Goal: Transaction & Acquisition: Purchase product/service

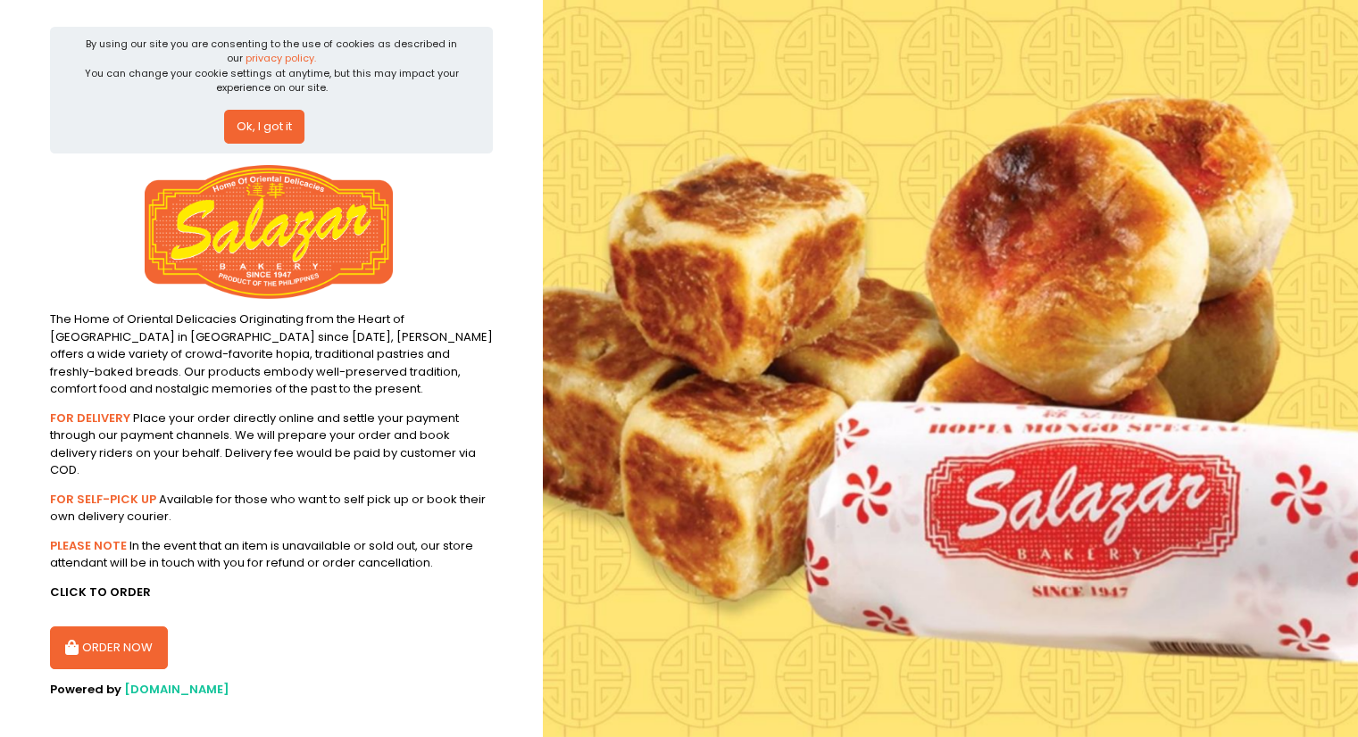
click at [87, 640] on button "ORDER NOW" at bounding box center [109, 648] width 118 height 43
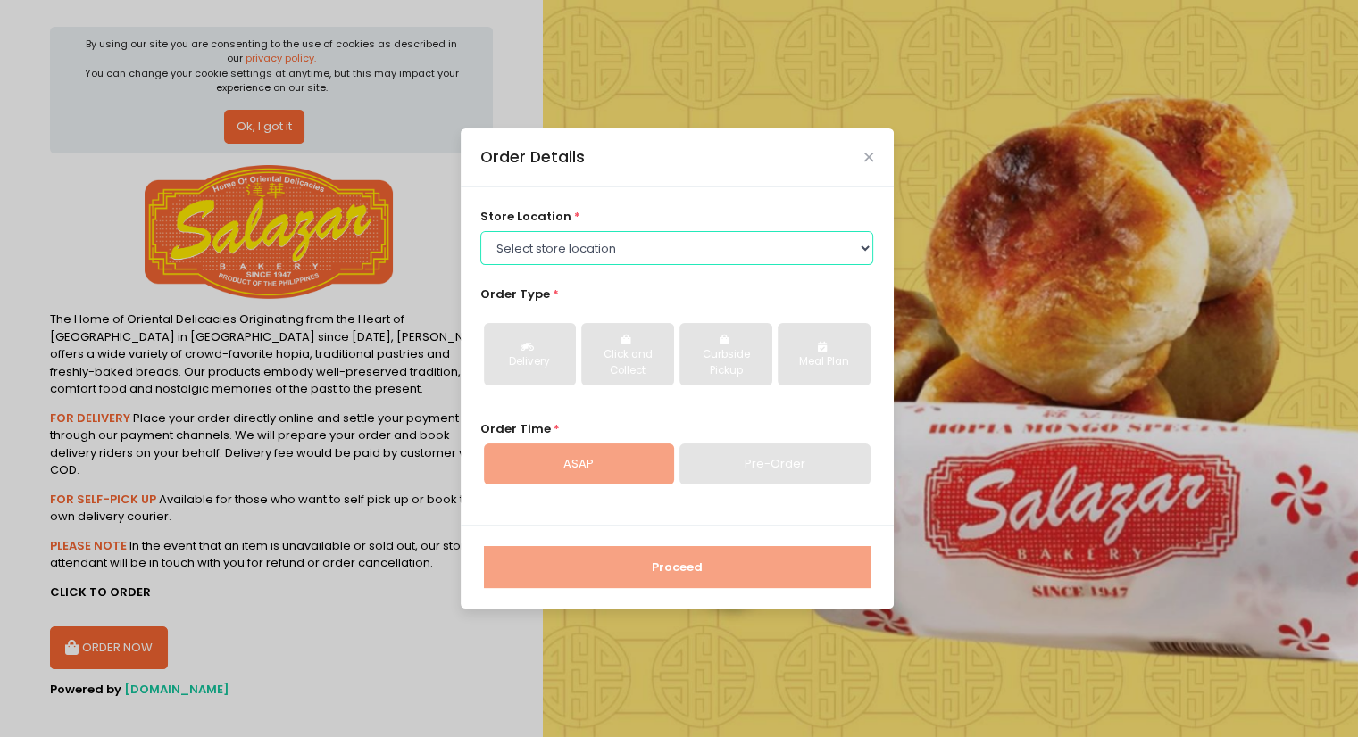
click at [863, 254] on select "Select store location [PERSON_NAME][GEOGRAPHIC_DATA] - [GEOGRAPHIC_DATA] [PERSO…" at bounding box center [676, 248] width 393 height 34
click at [480, 231] on select "Select store location [PERSON_NAME][GEOGRAPHIC_DATA] - [GEOGRAPHIC_DATA] [PERSO…" at bounding box center [676, 248] width 393 height 34
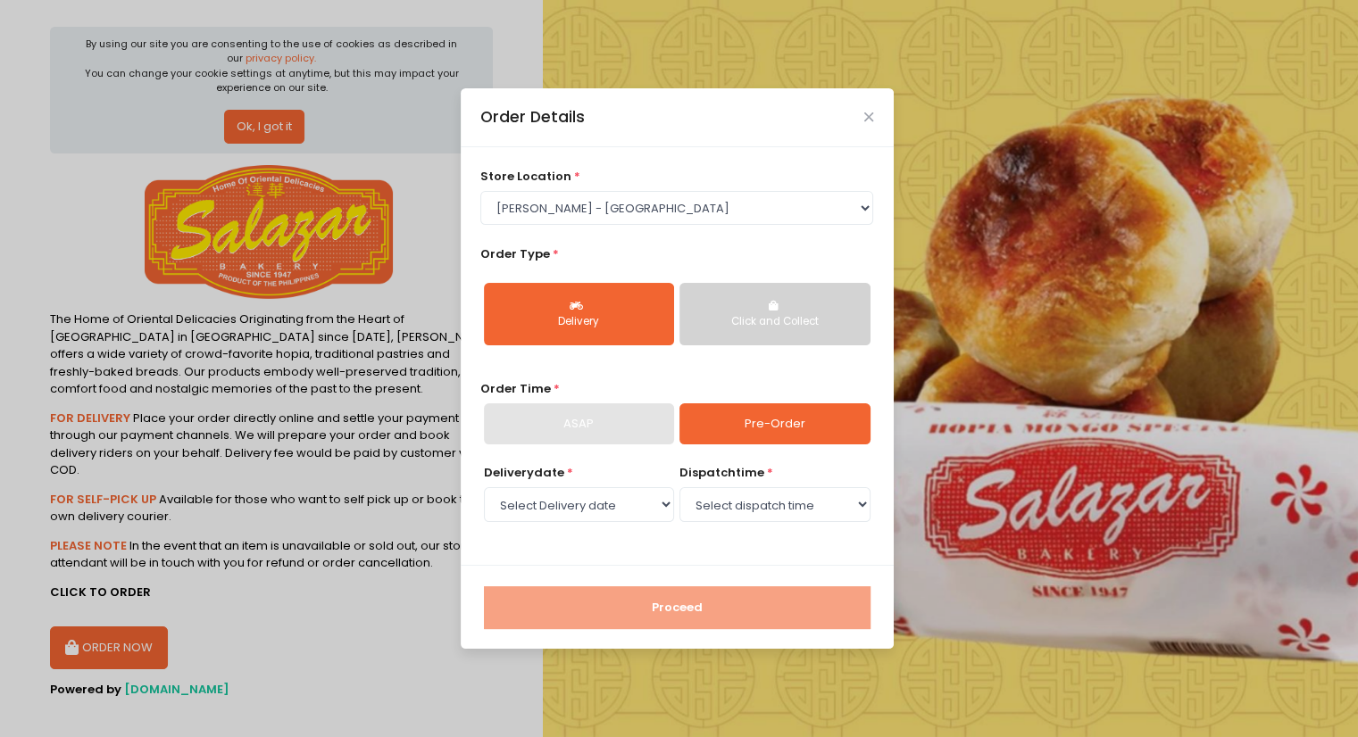
click at [612, 326] on div "Delivery" at bounding box center [578, 322] width 165 height 16
click at [747, 426] on link "Pre-Order" at bounding box center [774, 424] width 190 height 41
click at [653, 506] on select "Select Delivery date" at bounding box center [579, 504] width 190 height 34
click at [484, 487] on select "Select Delivery date" at bounding box center [579, 504] width 190 height 34
click at [847, 504] on select "Select dispatch time" at bounding box center [774, 504] width 190 height 34
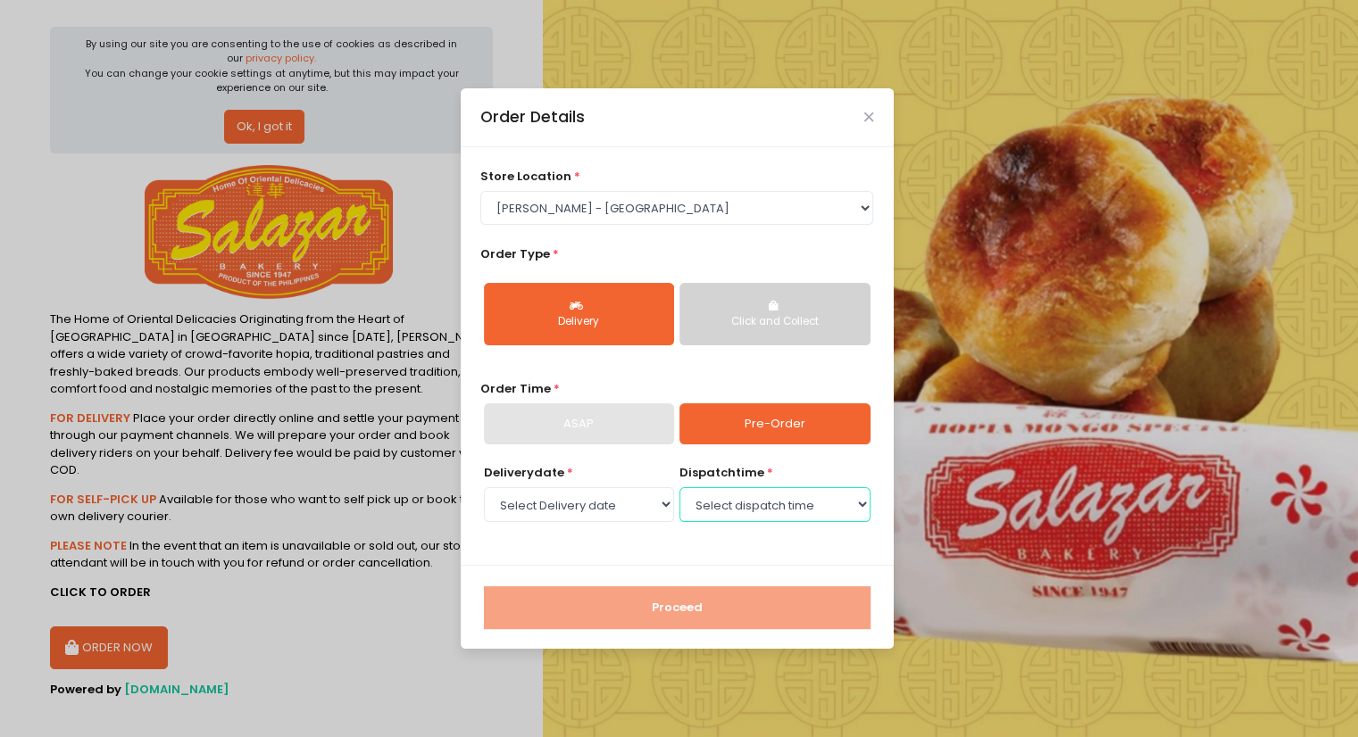
click at [679, 487] on select "Select dispatch time" at bounding box center [774, 504] width 190 height 34
click at [593, 504] on select "Select Delivery date" at bounding box center [579, 504] width 190 height 34
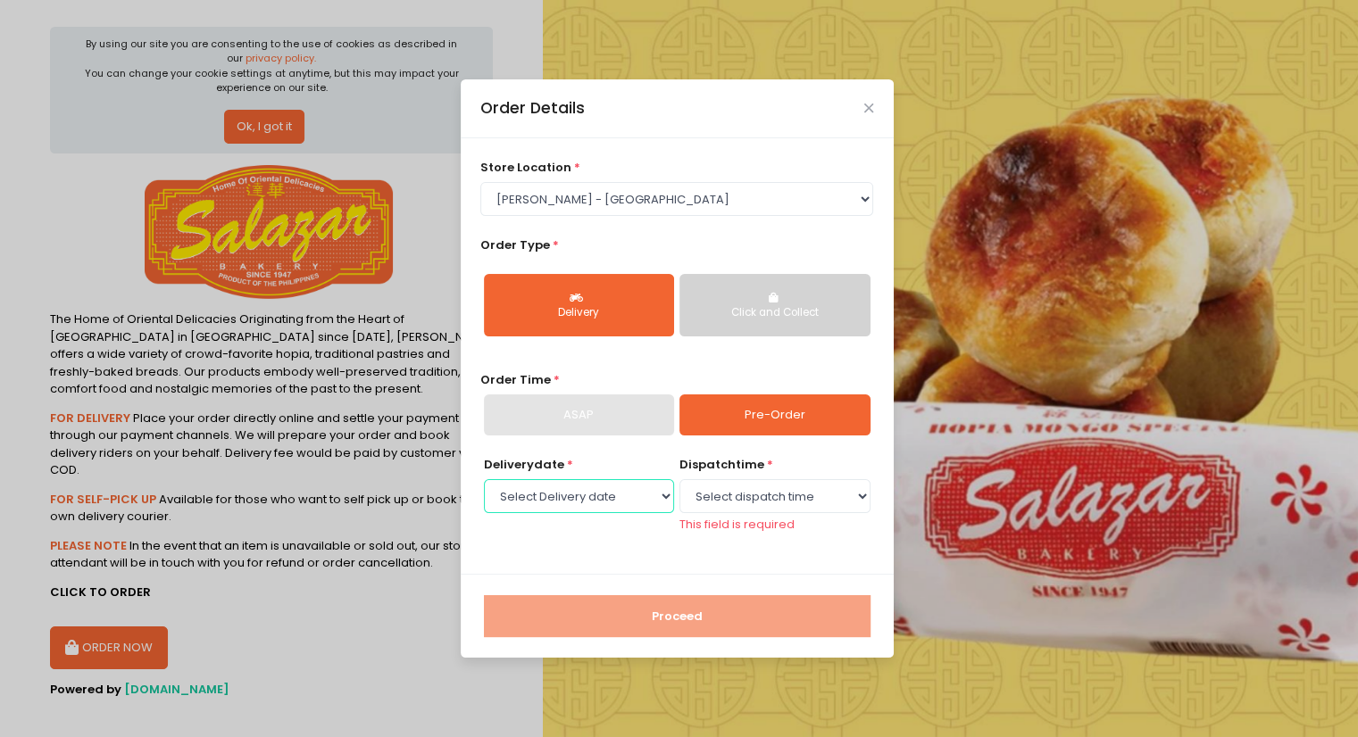
click at [593, 504] on select "Select Delivery date" at bounding box center [579, 496] width 190 height 34
click at [790, 410] on link "Pre-Order" at bounding box center [774, 415] width 190 height 41
click at [569, 490] on select "Select Delivery date" at bounding box center [579, 496] width 190 height 34
click at [647, 499] on select "Select Delivery date" at bounding box center [579, 496] width 190 height 34
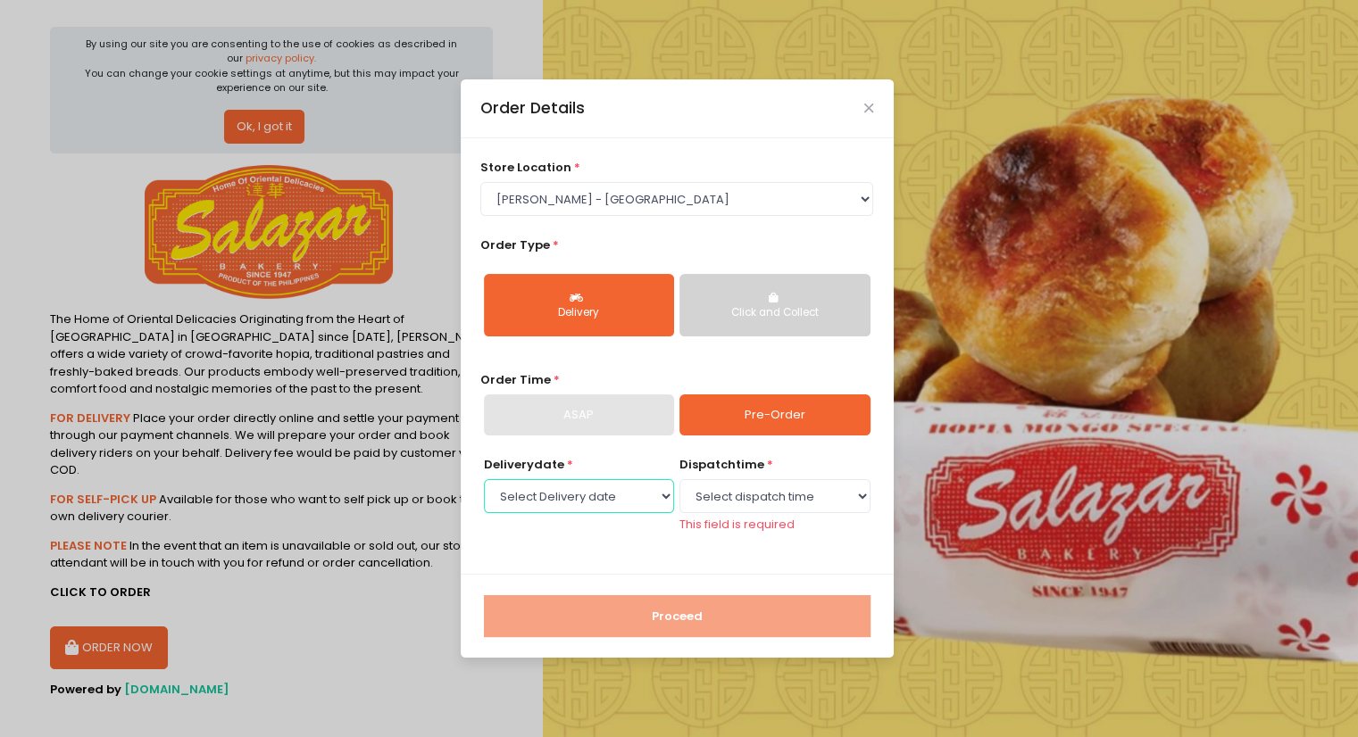
click at [661, 499] on select "Select Delivery date" at bounding box center [579, 496] width 190 height 34
click at [871, 176] on div "store location * Select store location [PERSON_NAME] Bakery - [GEOGRAPHIC_DATA]…" at bounding box center [676, 187] width 393 height 57
click at [868, 190] on select "Select store location [PERSON_NAME][GEOGRAPHIC_DATA] - [GEOGRAPHIC_DATA] [PERSO…" at bounding box center [676, 199] width 393 height 34
click at [480, 216] on select "Select store location [PERSON_NAME][GEOGRAPHIC_DATA] - [GEOGRAPHIC_DATA] [PERSO…" at bounding box center [676, 199] width 393 height 34
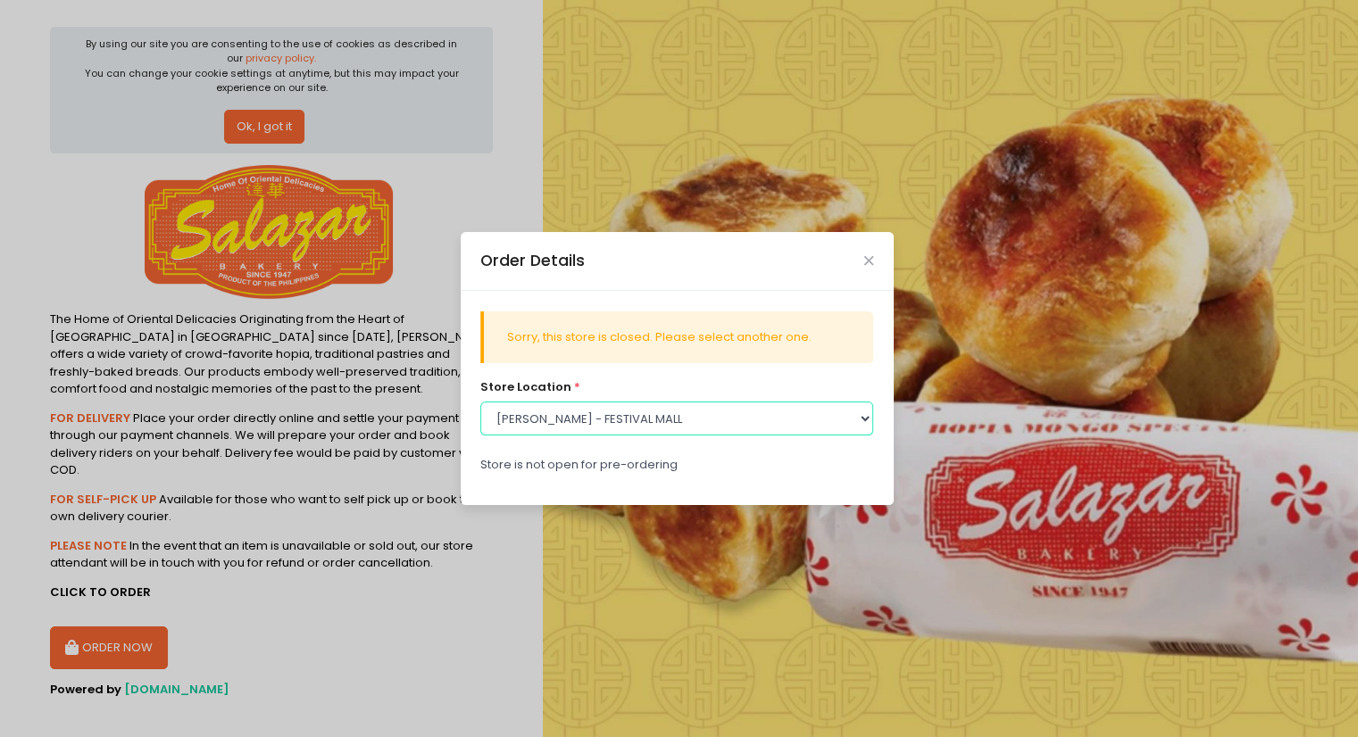
click at [853, 422] on select "Select store location [PERSON_NAME][GEOGRAPHIC_DATA] - [GEOGRAPHIC_DATA] [PERSO…" at bounding box center [676, 419] width 393 height 34
click at [480, 402] on select "Select store location [PERSON_NAME][GEOGRAPHIC_DATA] - [GEOGRAPHIC_DATA] [PERSO…" at bounding box center [676, 419] width 393 height 34
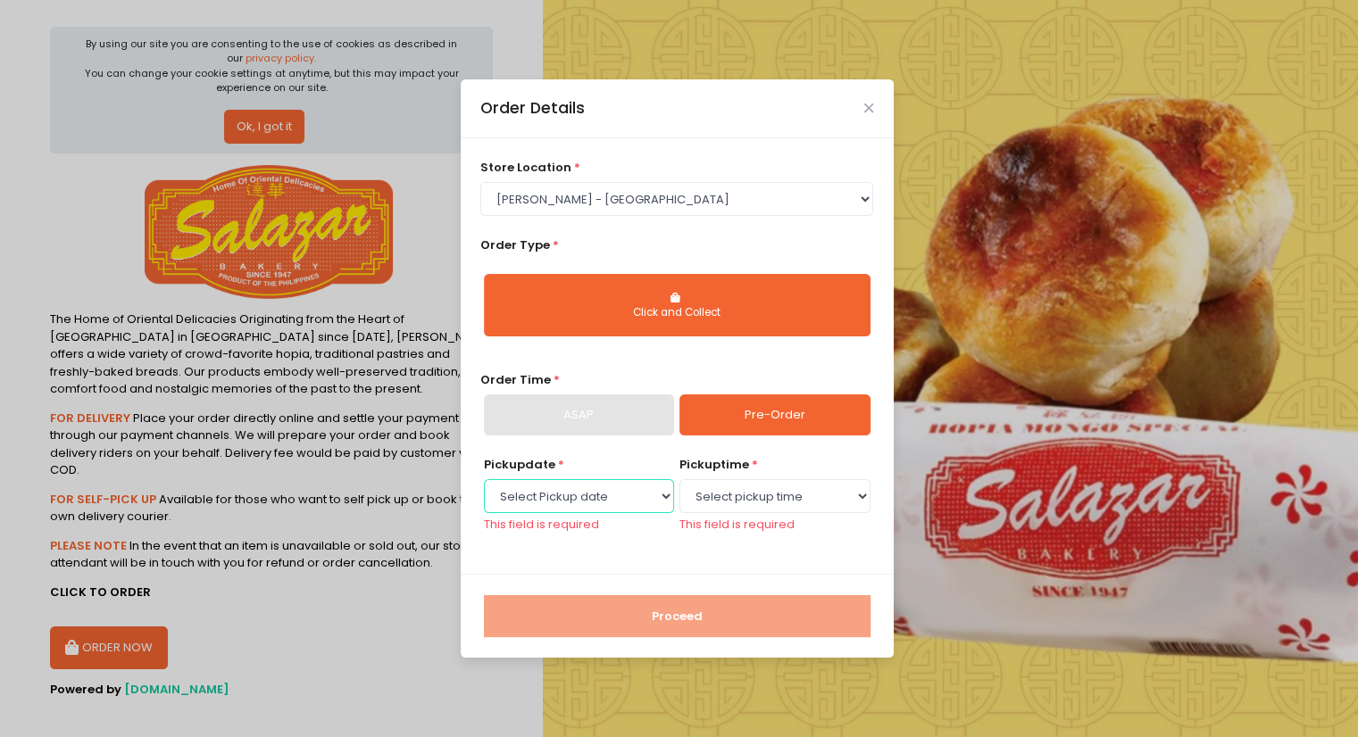
click at [645, 492] on select "Select Pickup date [DATE]" at bounding box center [579, 496] width 190 height 34
click at [862, 201] on select "Select store location [PERSON_NAME][GEOGRAPHIC_DATA] - [GEOGRAPHIC_DATA] [PERSO…" at bounding box center [676, 199] width 393 height 34
select select "614991c5c0144a0f30db12bd"
click at [480, 182] on select "Select store location [PERSON_NAME][GEOGRAPHIC_DATA] - [GEOGRAPHIC_DATA] [PERSO…" at bounding box center [676, 199] width 393 height 34
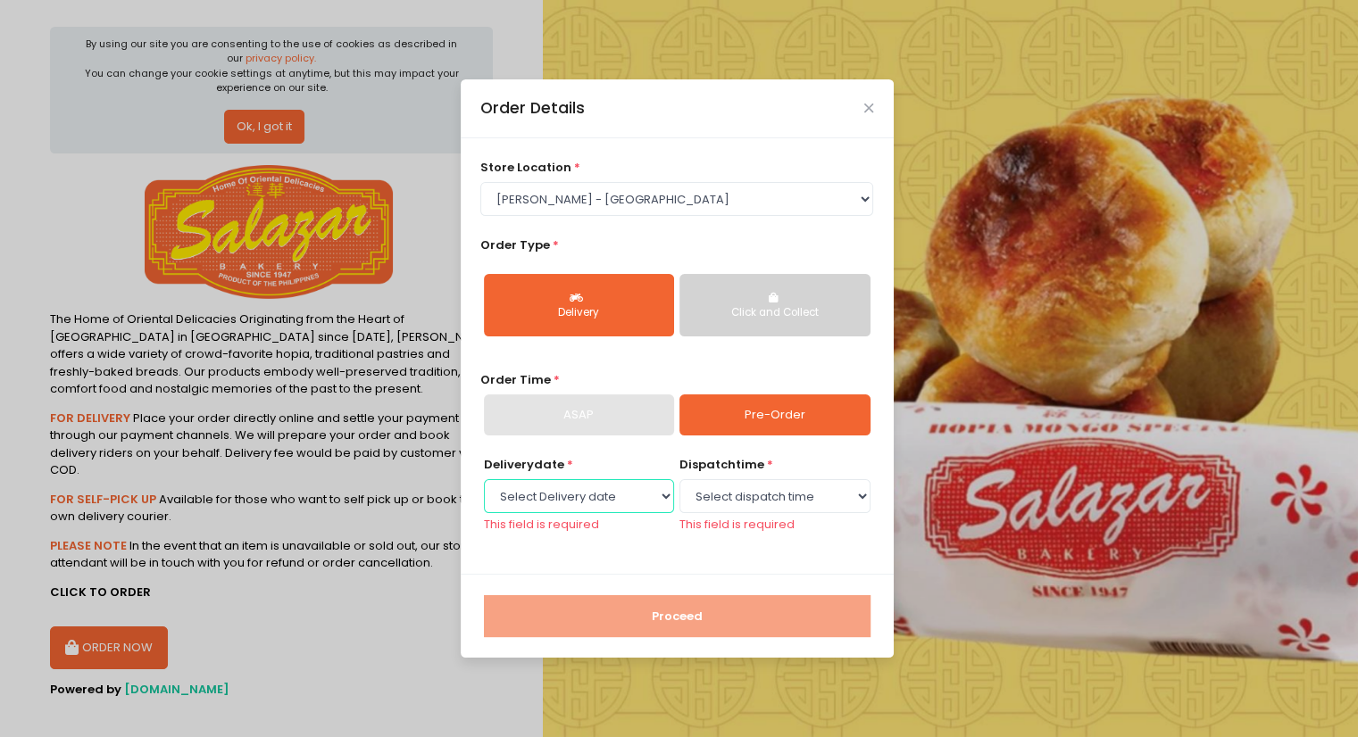
click at [651, 490] on select "Select Delivery date [DATE]" at bounding box center [579, 496] width 190 height 34
select select "[DATE]"
click at [484, 487] on select "Select Delivery date [DATE]" at bounding box center [579, 496] width 190 height 34
click at [864, 501] on select "Select dispatch time 10:00 AM - 10:30 AM 10:30 AM - 11:00 AM 11:00 AM - 11:30 A…" at bounding box center [774, 496] width 190 height 34
select select "10:00"
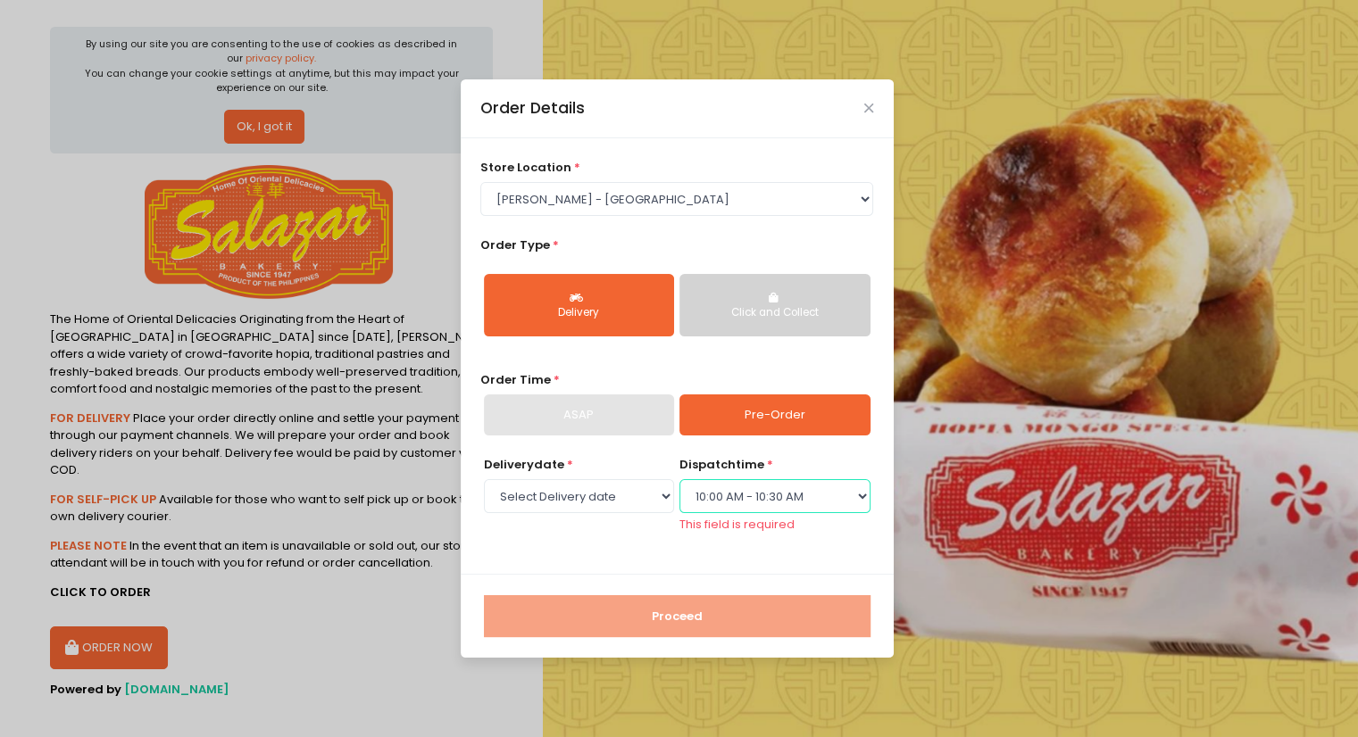
click at [679, 487] on select "Select dispatch time 10:00 AM - 10:30 AM 10:30 AM - 11:00 AM 11:00 AM - 11:30 A…" at bounding box center [774, 496] width 190 height 34
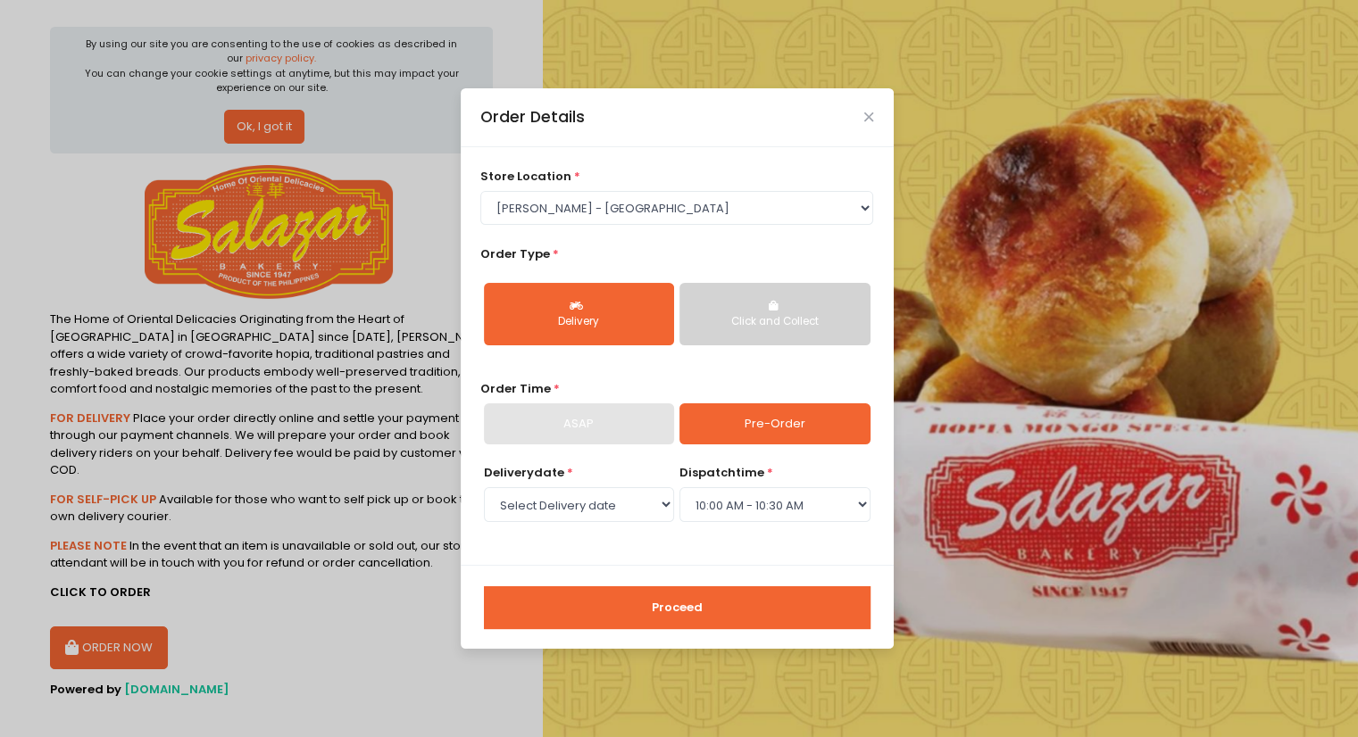
click at [717, 612] on button "Proceed" at bounding box center [677, 608] width 387 height 43
